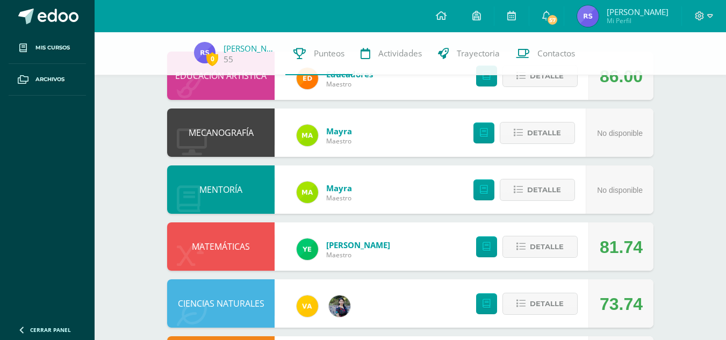
scroll to position [120, 0]
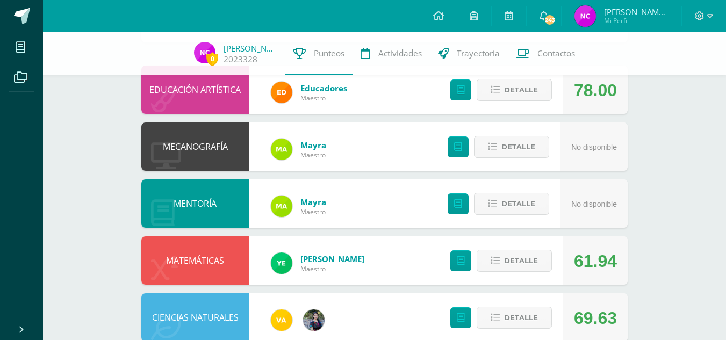
scroll to position [103, 0]
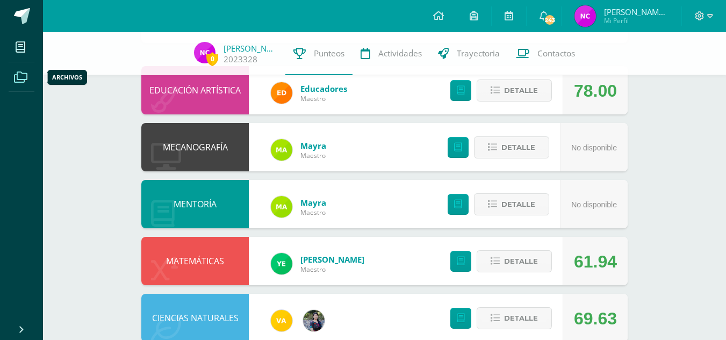
click at [19, 83] on span at bounding box center [21, 76] width 24 height 24
click at [23, 15] on span at bounding box center [22, 16] width 16 height 16
click at [20, 326] on icon at bounding box center [21, 329] width 9 height 11
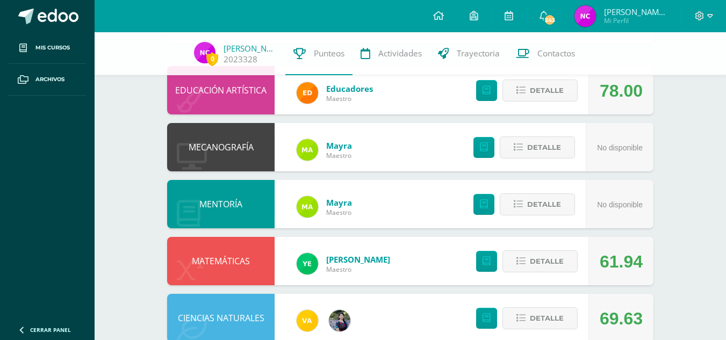
click at [53, 322] on link "Cerrar panel" at bounding box center [64, 328] width 129 height 23
